Goal: Transaction & Acquisition: Purchase product/service

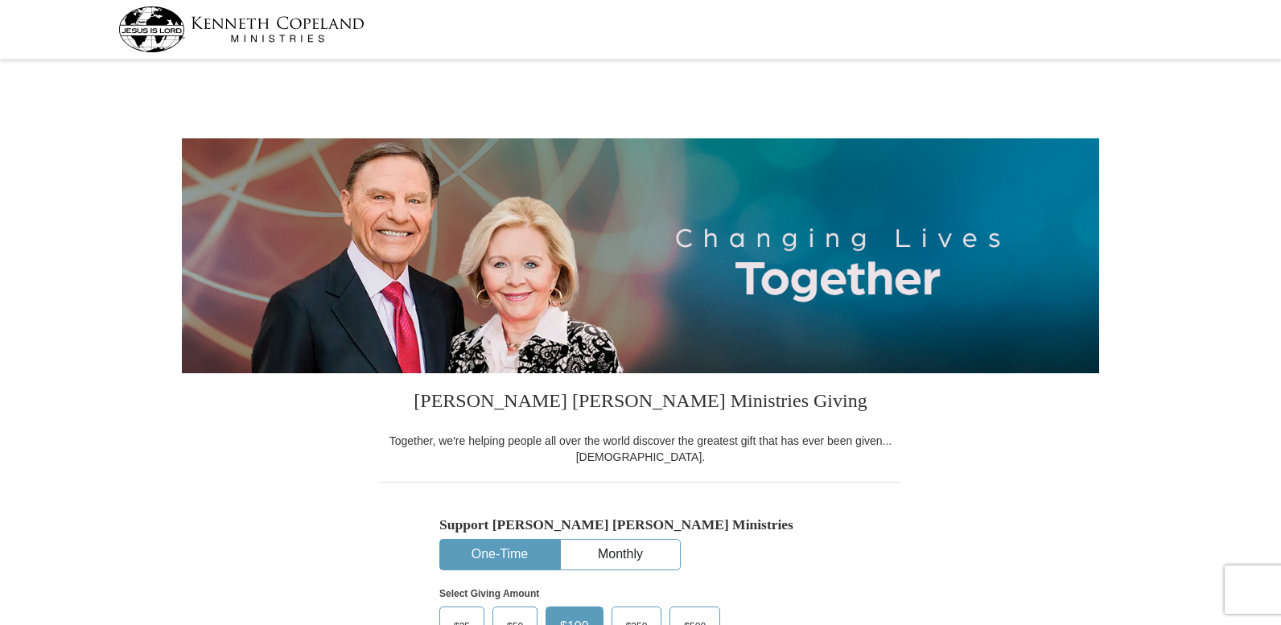
select select "MI"
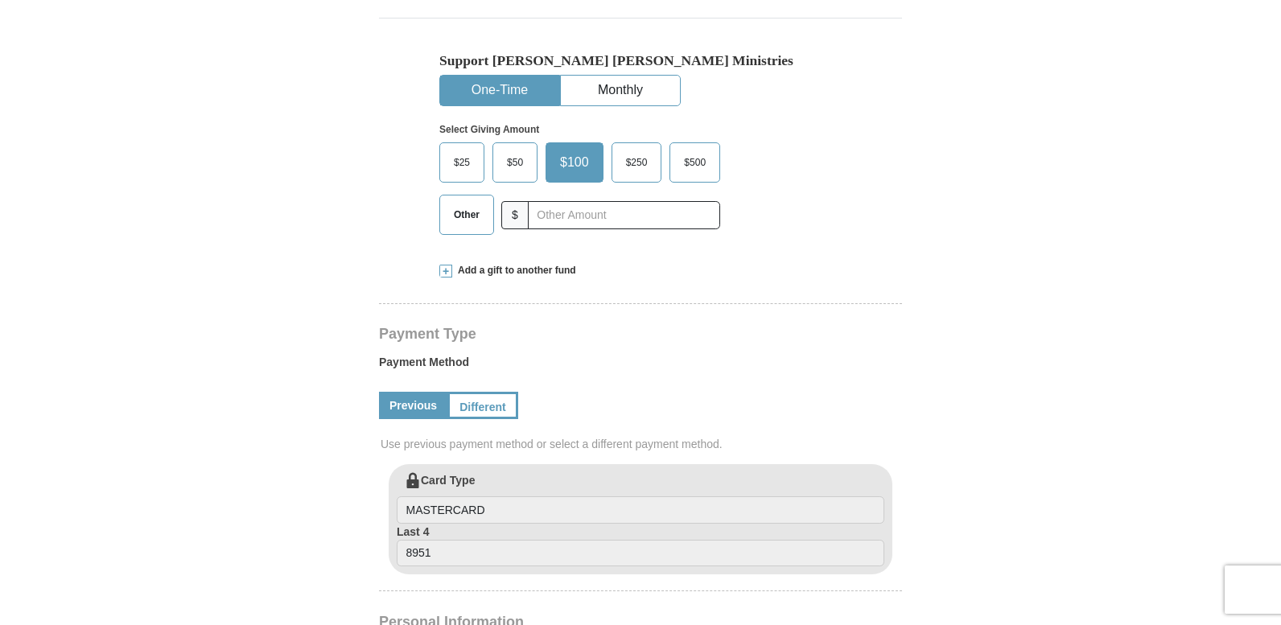
scroll to position [483, 0]
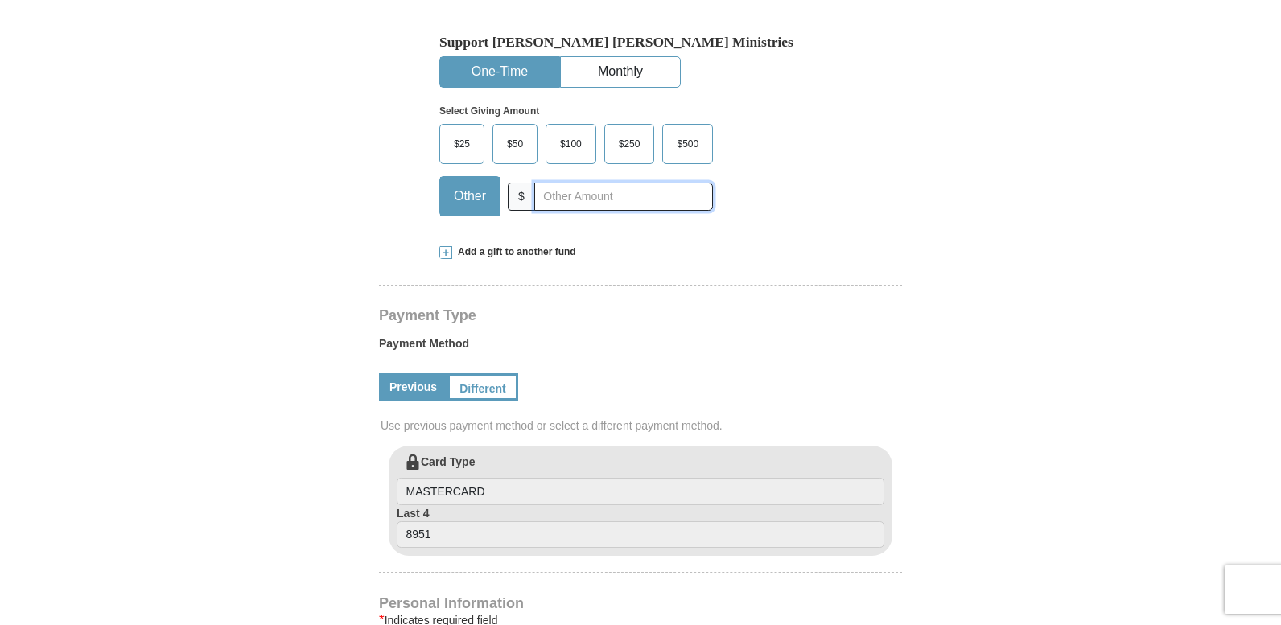
click at [567, 192] on input "text" at bounding box center [623, 197] width 179 height 28
click at [571, 141] on span "$100" at bounding box center [571, 144] width 38 height 24
click at [0, 0] on input "$100" at bounding box center [0, 0] width 0 height 0
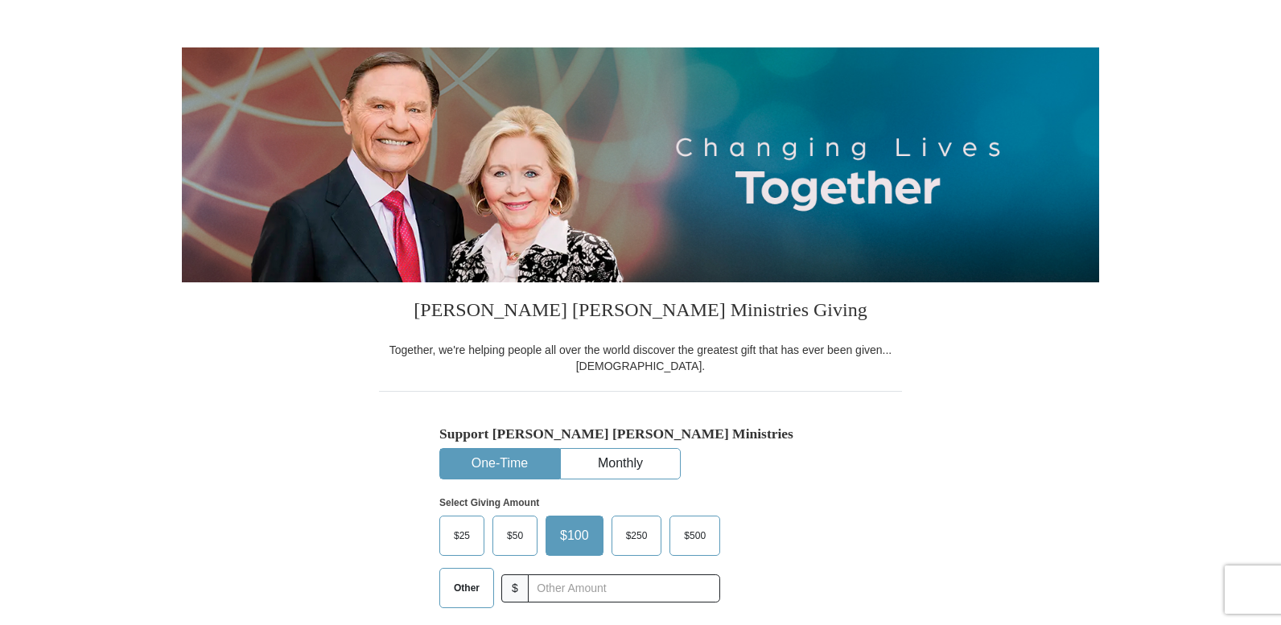
scroll to position [161, 0]
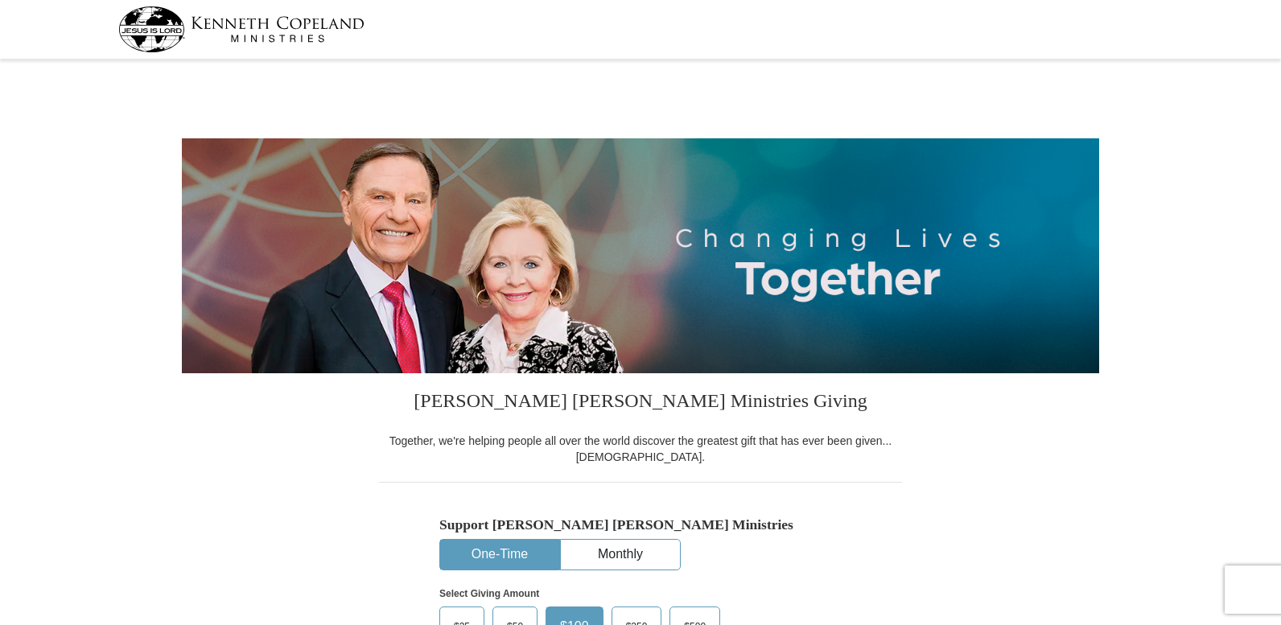
select select "MI"
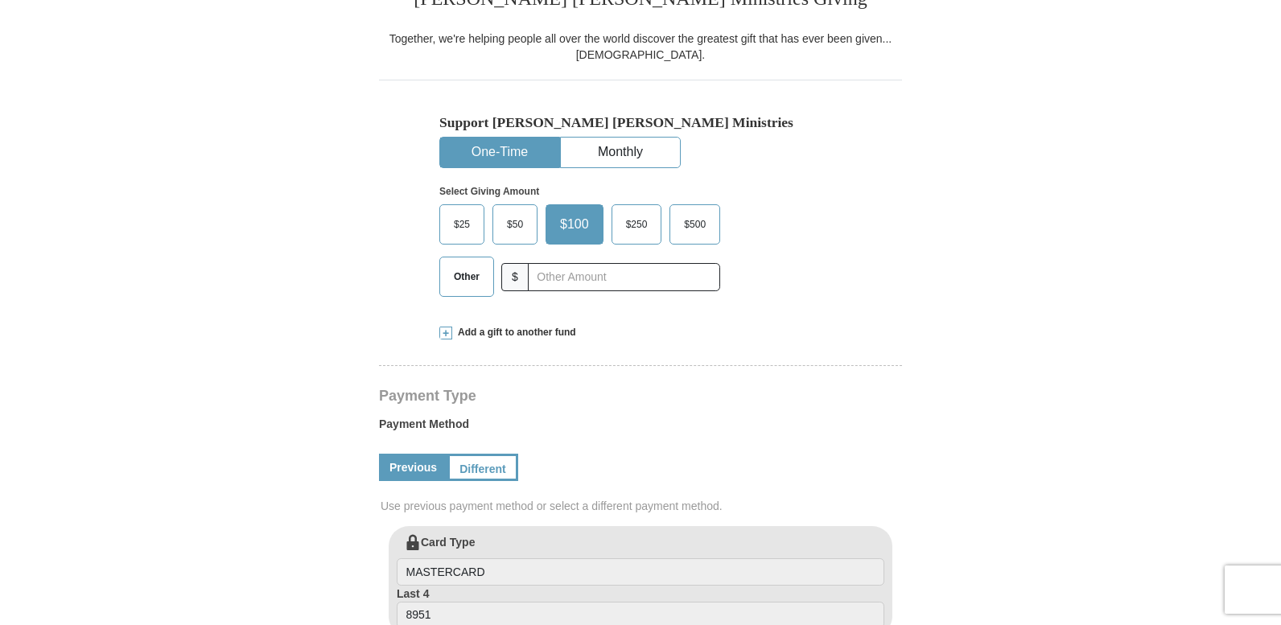
select select "MI"
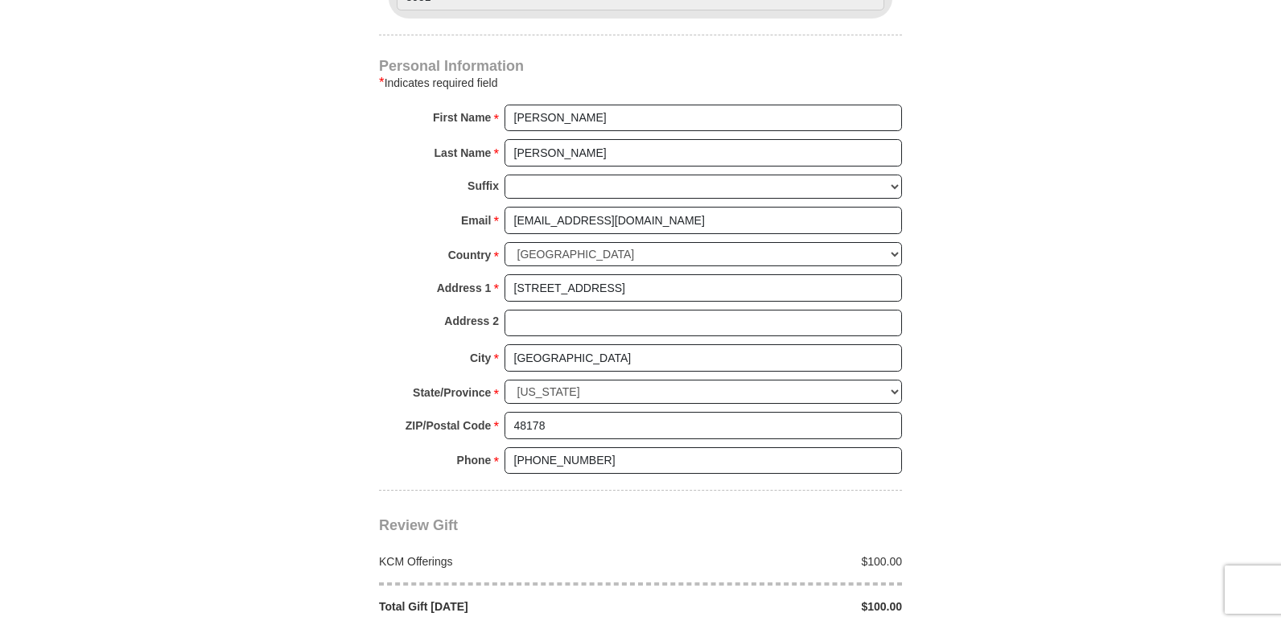
scroll to position [1046, 0]
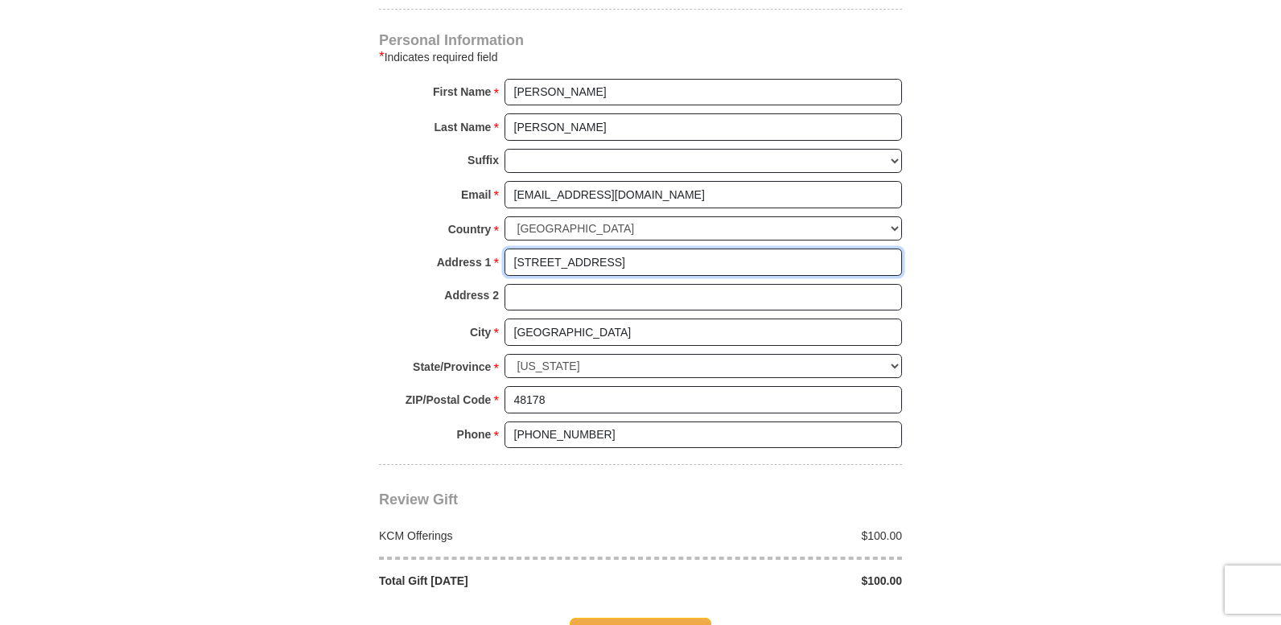
drag, startPoint x: 646, startPoint y: 258, endPoint x: 320, endPoint y: 299, distance: 329.3
drag, startPoint x: 642, startPoint y: 261, endPoint x: 427, endPoint y: 271, distance: 215.2
click at [427, 271] on div "Address 1 * 11090 Wood Run Circle Please enter Address 1" at bounding box center [640, 266] width 523 height 35
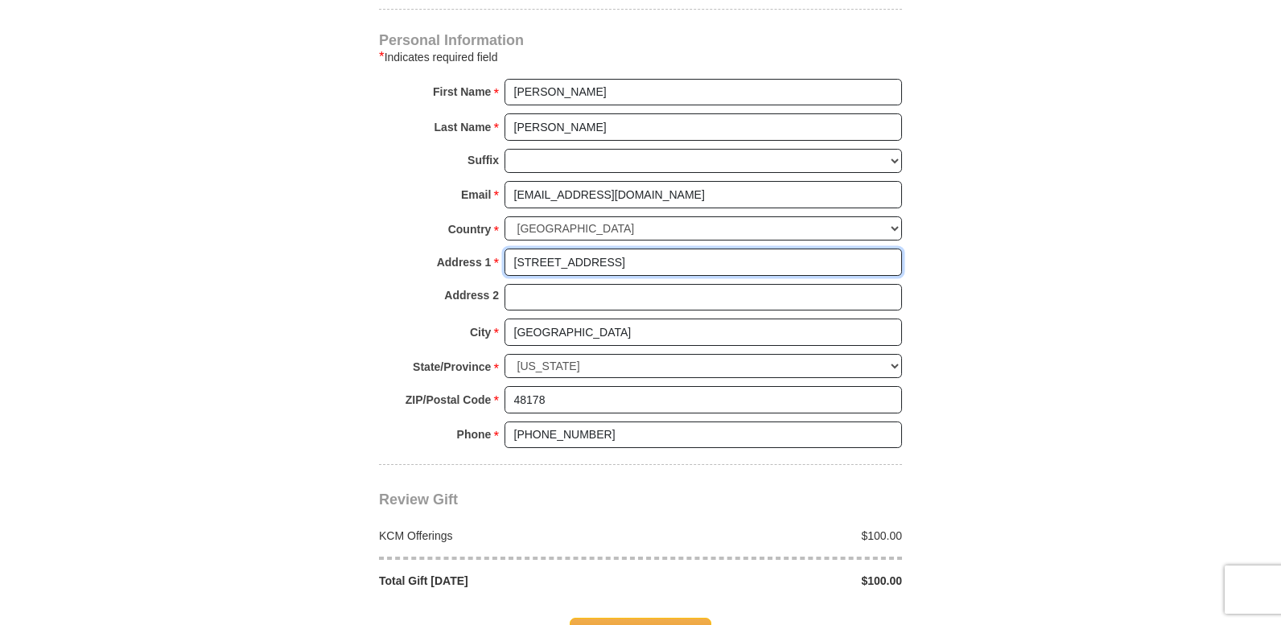
type input "1204 W Hifhway 277"
drag, startPoint x: 620, startPoint y: 259, endPoint x: 395, endPoint y: 284, distance: 225.9
click at [395, 284] on div "Personal Information * Indicates required field First Name * Gerald Please ente…" at bounding box center [640, 249] width 523 height 431
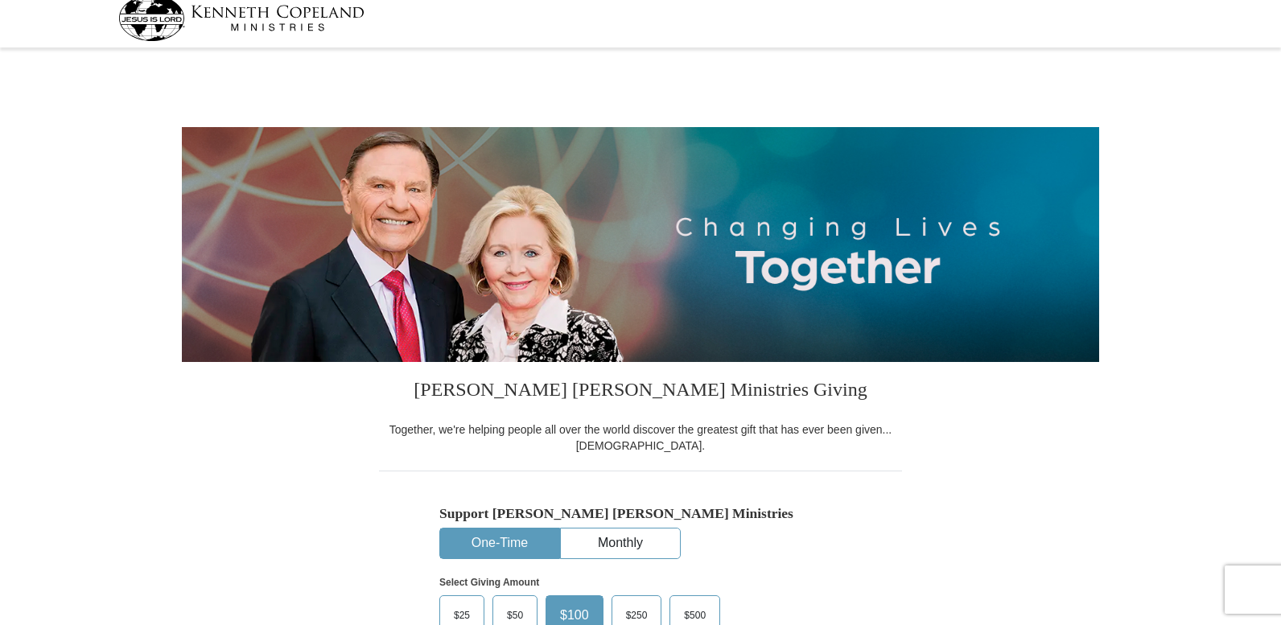
scroll to position [0, 0]
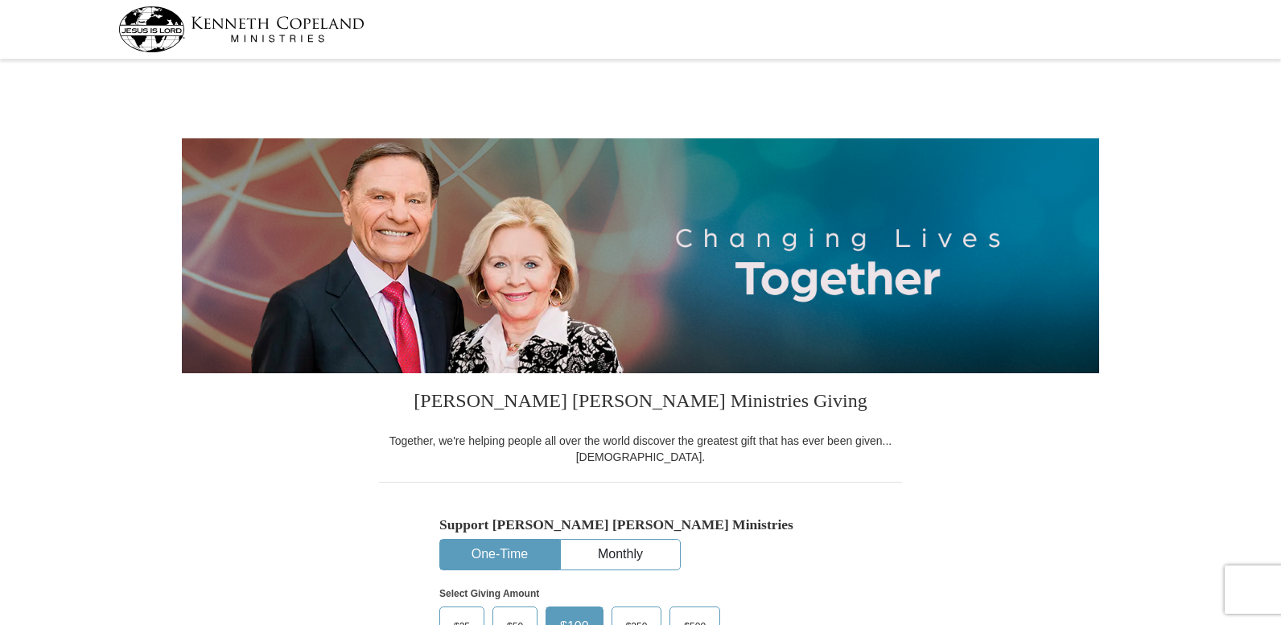
scroll to position [322, 0]
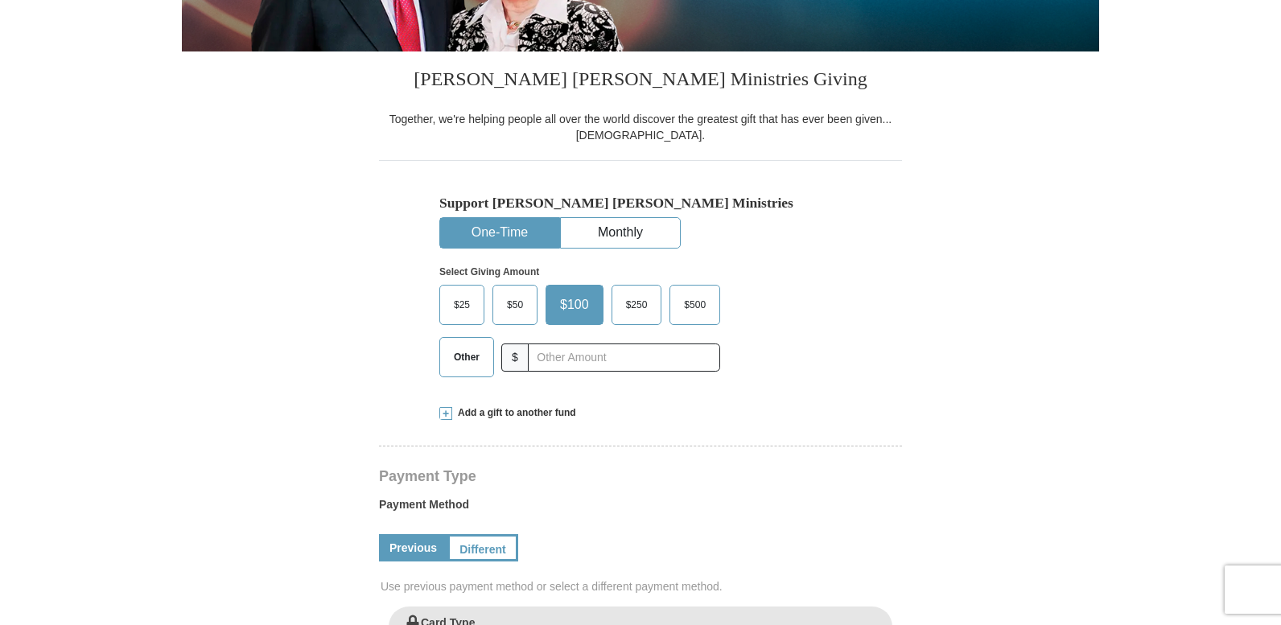
select select "MI"
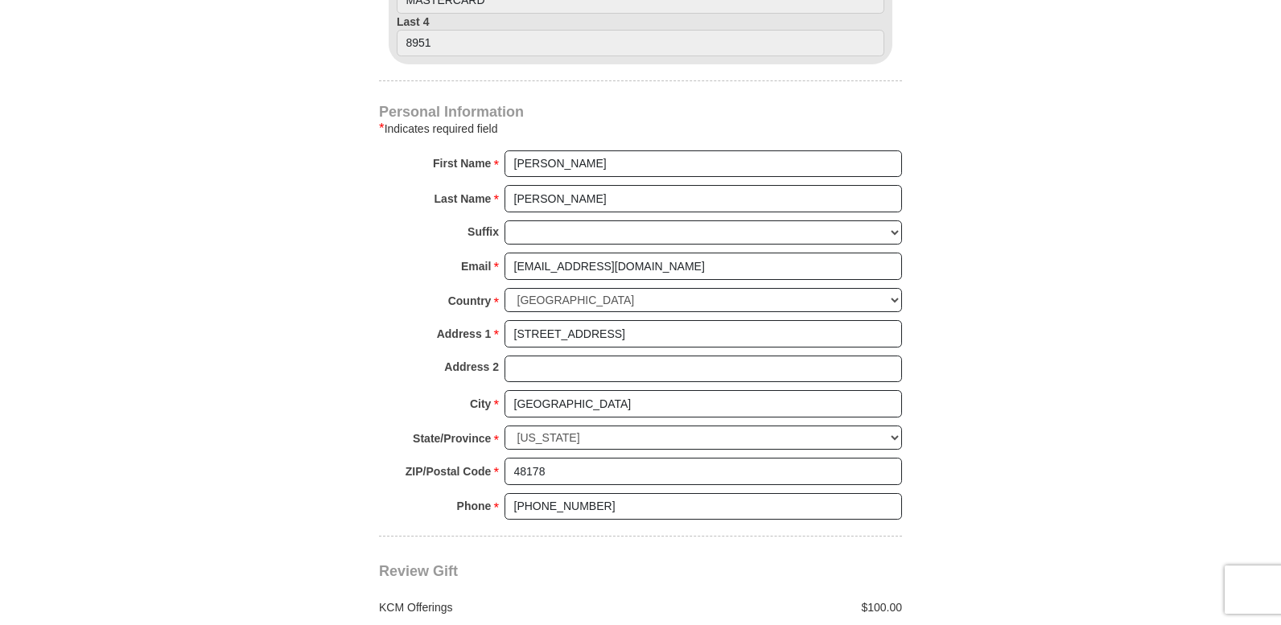
scroll to position [966, 0]
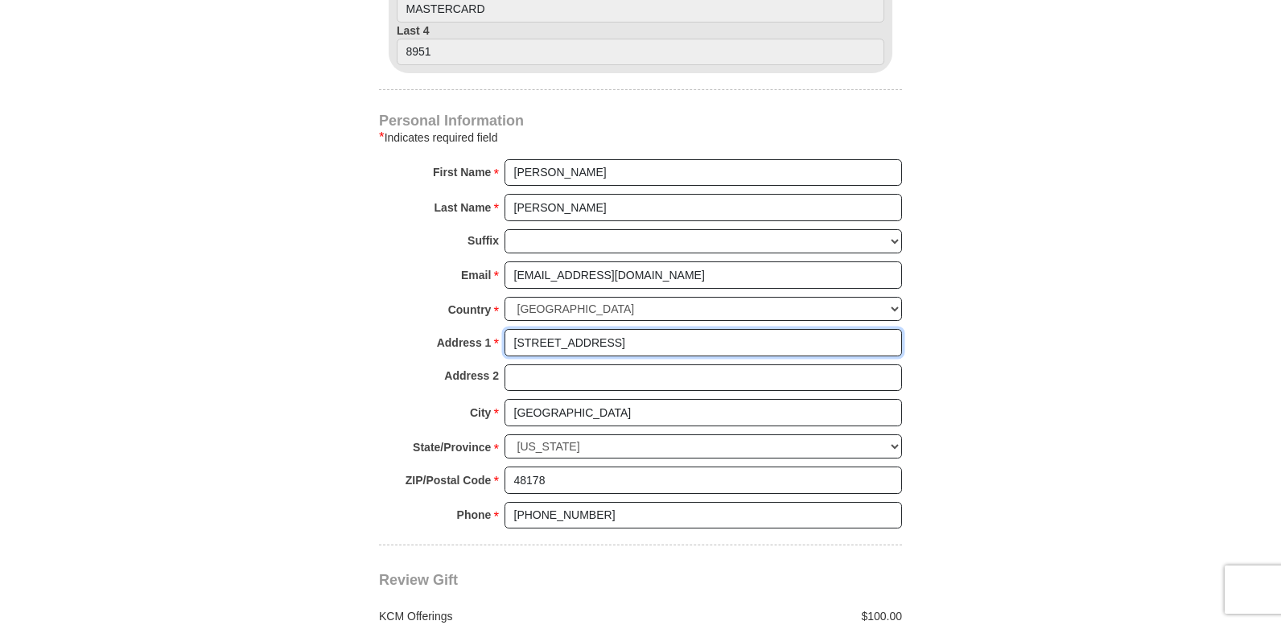
drag, startPoint x: 649, startPoint y: 340, endPoint x: 366, endPoint y: 349, distance: 282.6
type input "1204 W Highway 277"
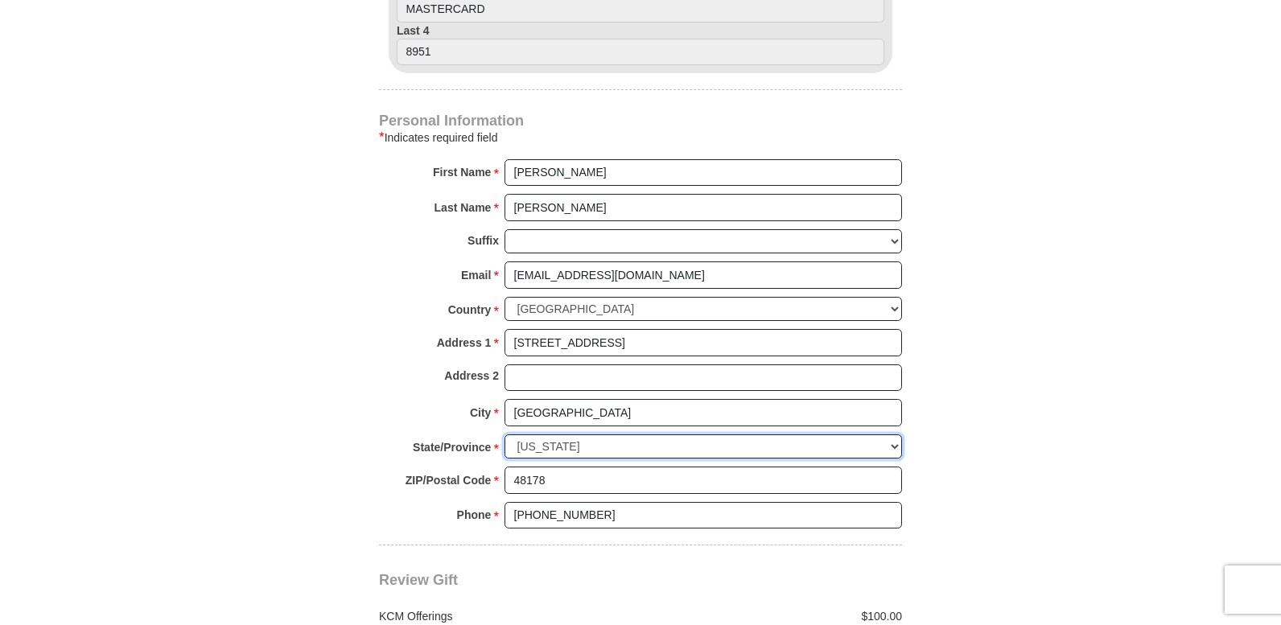
select select "OK"
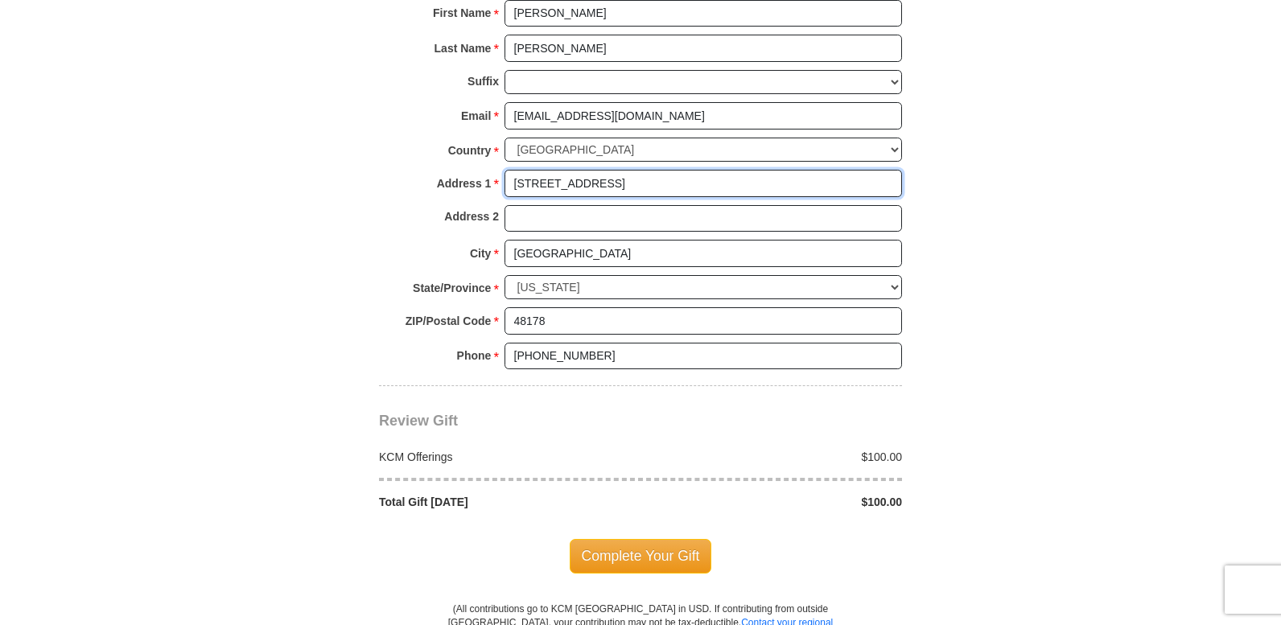
scroll to position [1207, 0]
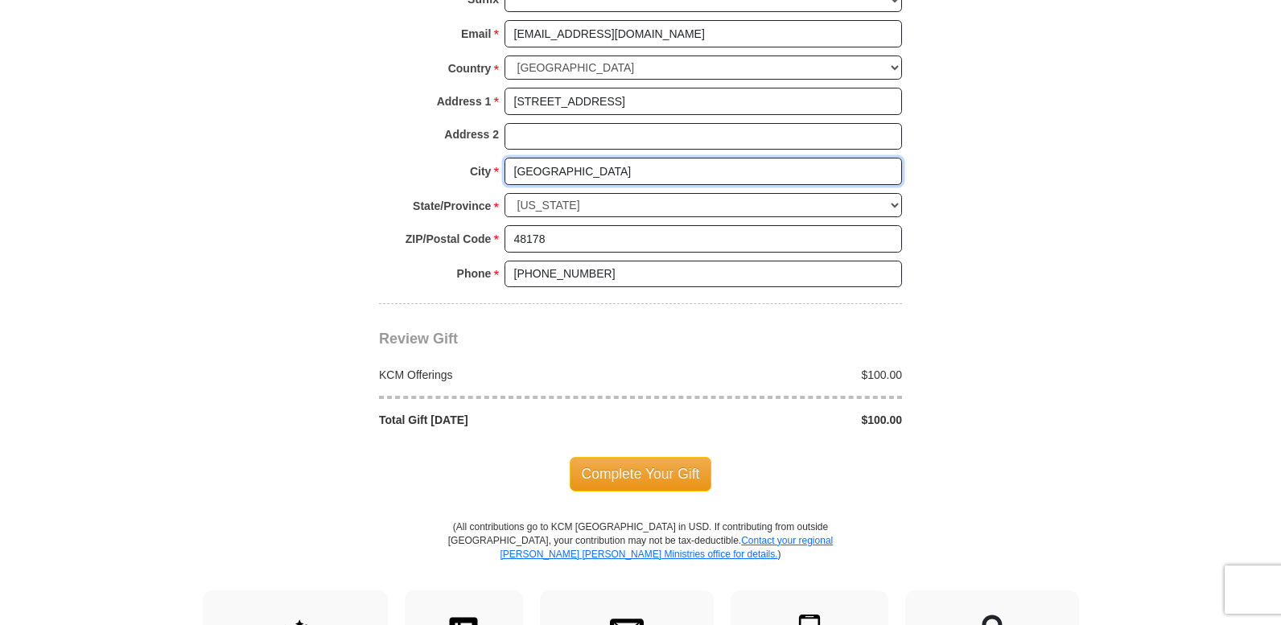
drag, startPoint x: 575, startPoint y: 171, endPoint x: 390, endPoint y: 158, distance: 185.6
click at [390, 158] on div "Personal Information * Indicates required field First Name * Gerald Please ente…" at bounding box center [640, 88] width 523 height 431
type input "Ninnekah"
click at [566, 203] on select "Choose Alabama Alaska American Samoa Arizona Arkansas Armed Forces Americas Arm…" at bounding box center [704, 205] width 398 height 25
click at [584, 201] on select "Choose Alabama Alaska American Samoa Arizona Arkansas Armed Forces Americas Arm…" at bounding box center [704, 205] width 398 height 25
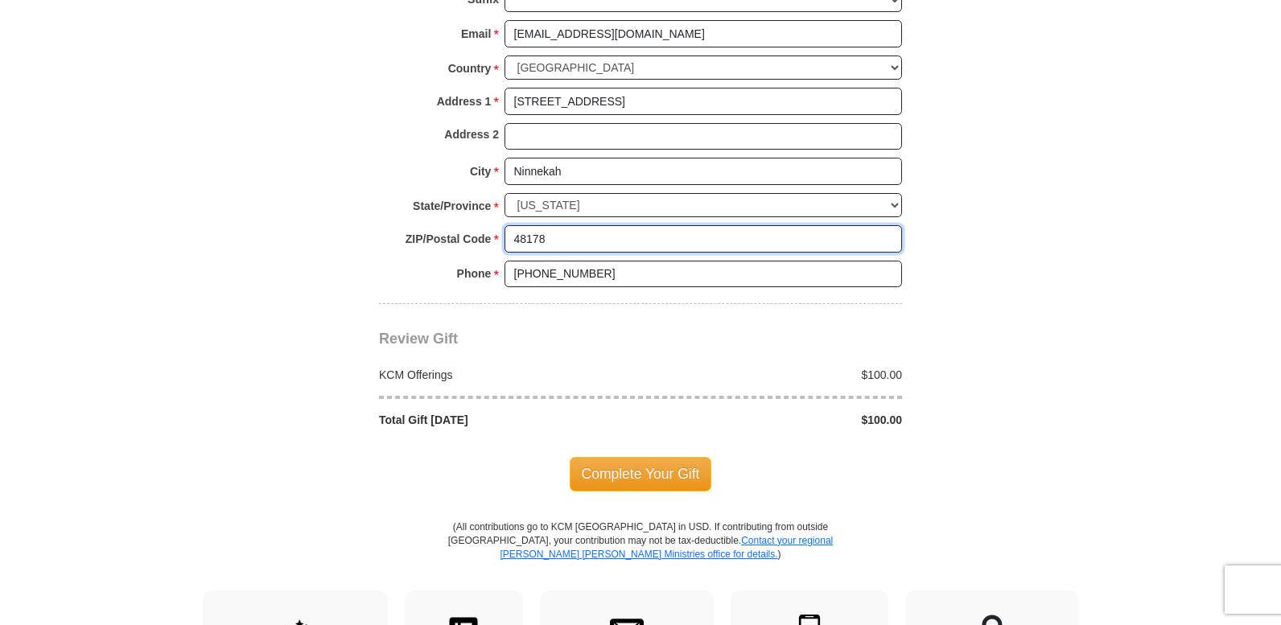
drag, startPoint x: 554, startPoint y: 242, endPoint x: 373, endPoint y: 240, distance: 181.1
type input "73067-3814"
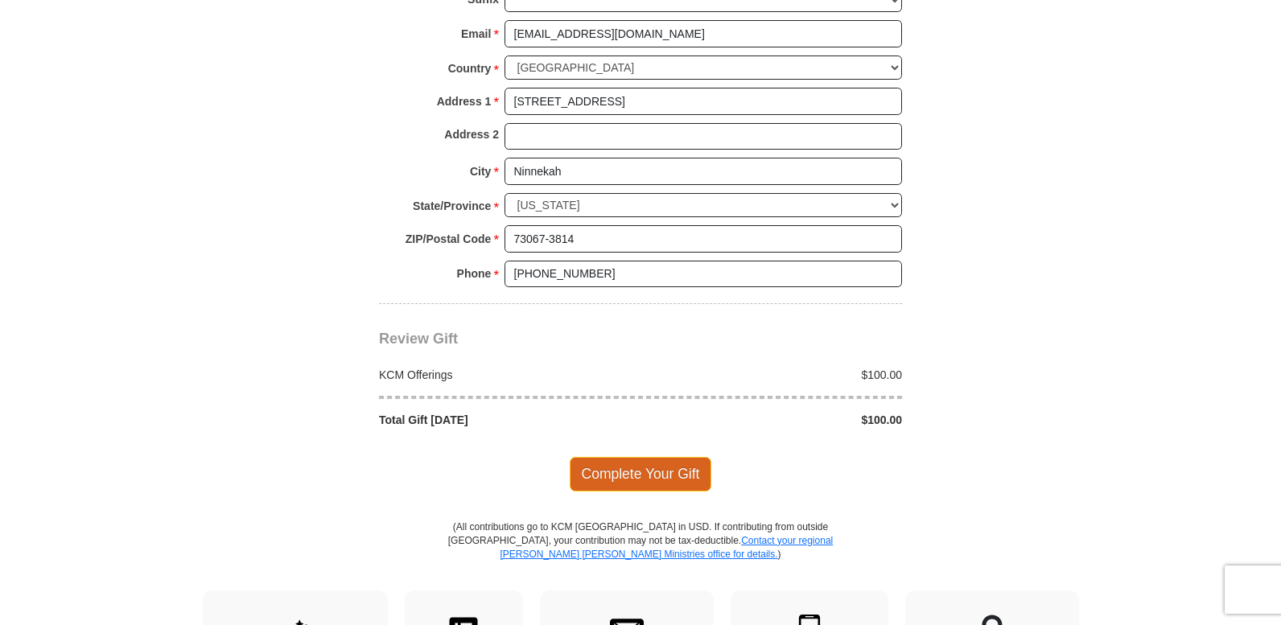
click at [639, 462] on span "Complete Your Gift" at bounding box center [641, 474] width 142 height 34
